Goal: Find specific page/section: Find specific page/section

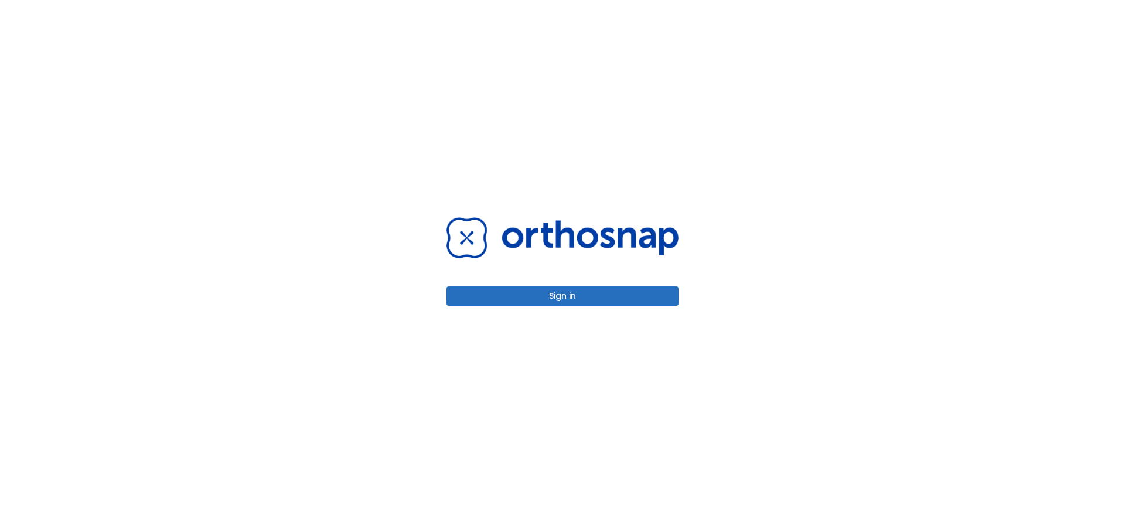
drag, startPoint x: 558, startPoint y: 294, endPoint x: 668, endPoint y: 326, distance: 114.2
click at [558, 294] on button "Sign in" at bounding box center [562, 295] width 232 height 19
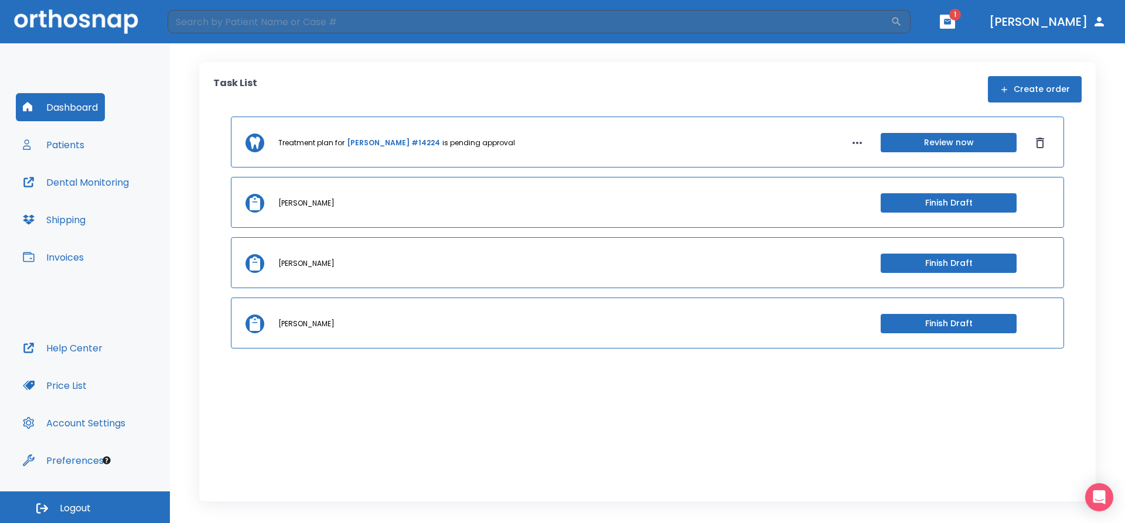
click at [71, 143] on button "Patients" at bounding box center [54, 145] width 76 height 28
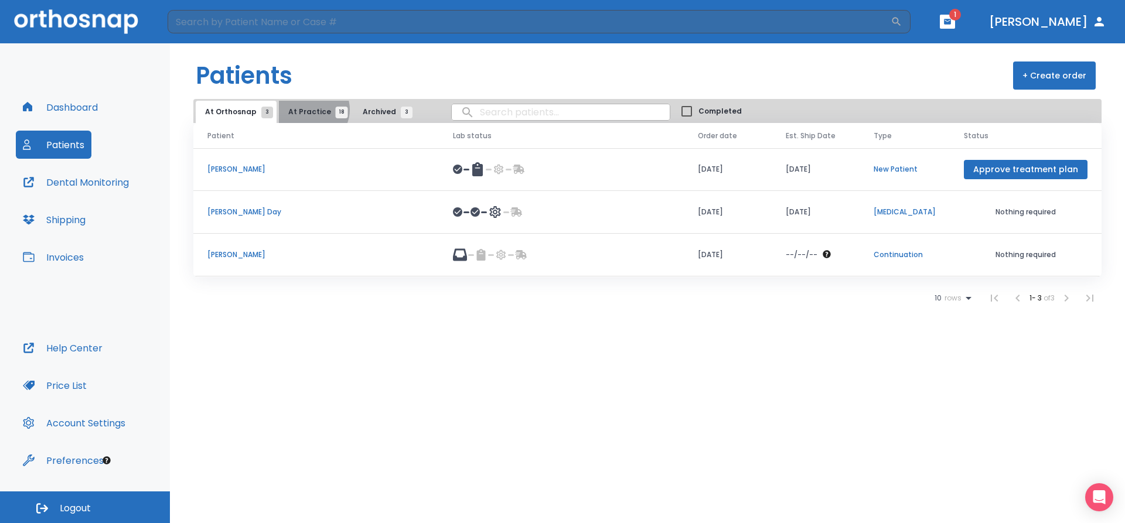
click at [306, 110] on span "At Practice 18" at bounding box center [314, 112] width 53 height 11
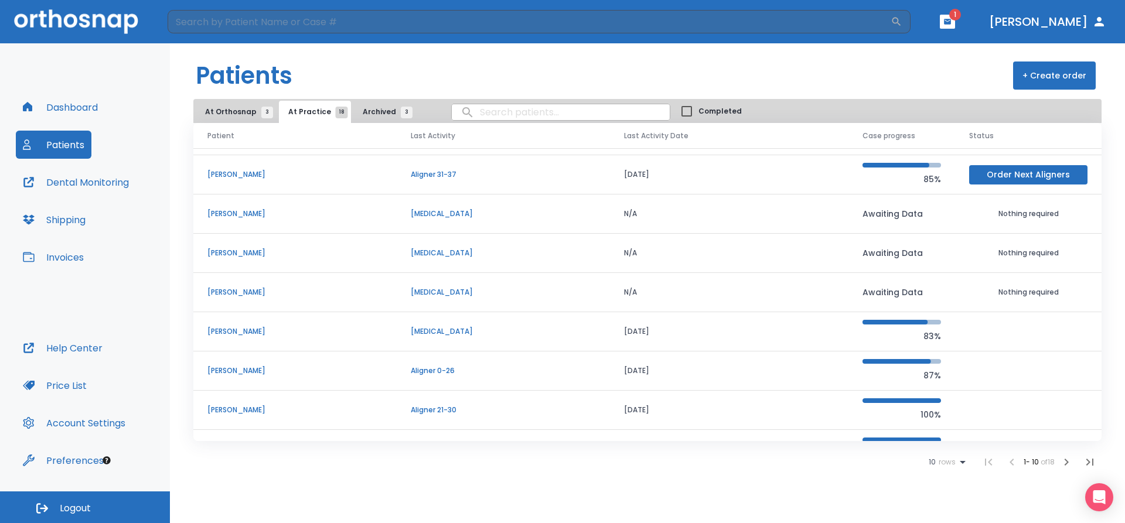
scroll to position [59, 0]
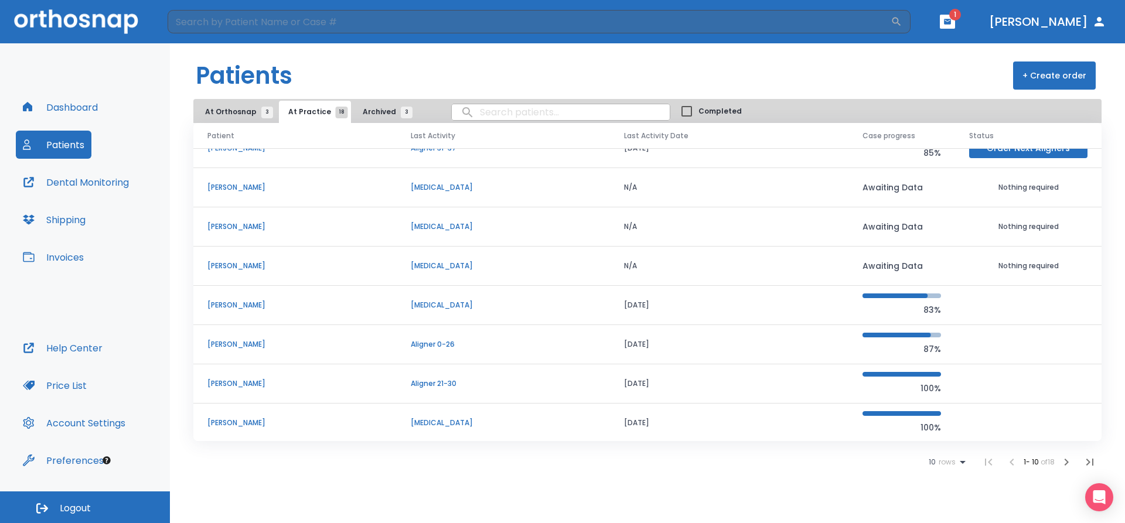
click at [226, 384] on p "[PERSON_NAME]" at bounding box center [294, 383] width 175 height 11
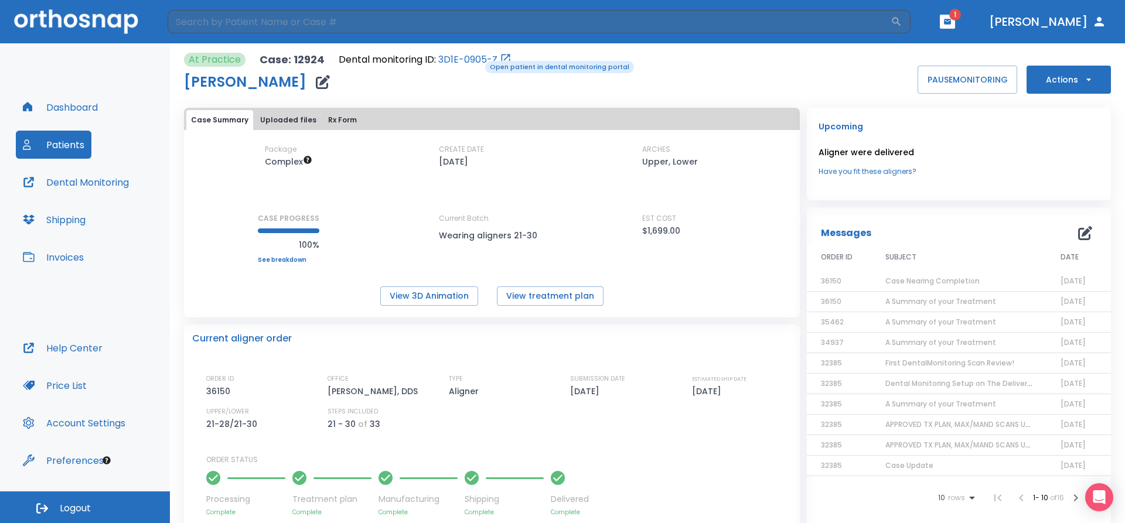
click at [477, 60] on link "3D1E-0905-Z" at bounding box center [467, 60] width 59 height 14
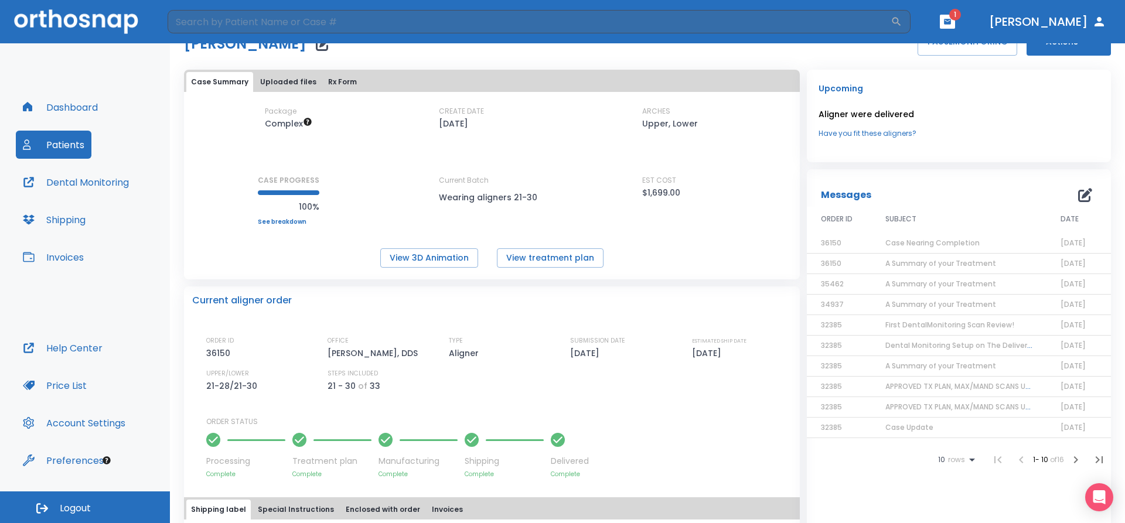
scroll to position [59, 0]
